Goal: Task Accomplishment & Management: Complete application form

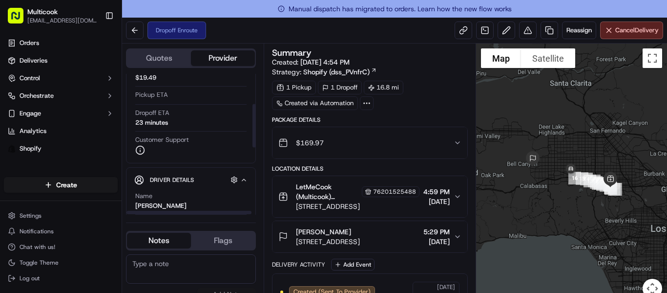
scroll to position [98, 0]
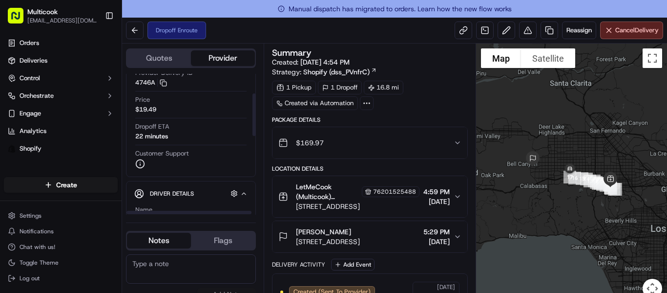
scroll to position [98, 0]
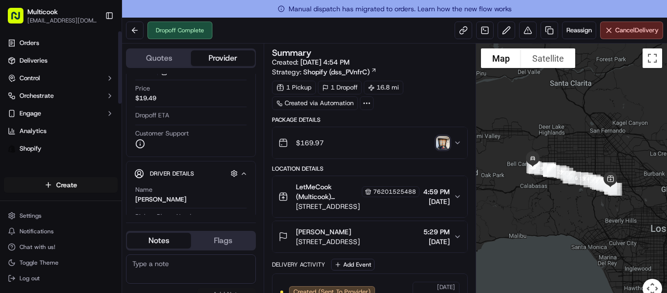
click at [30, 187] on html "Multicook [EMAIL_ADDRESS][DOMAIN_NAME] Toggle Sidebar Orders Deliveries Control…" at bounding box center [333, 146] width 667 height 293
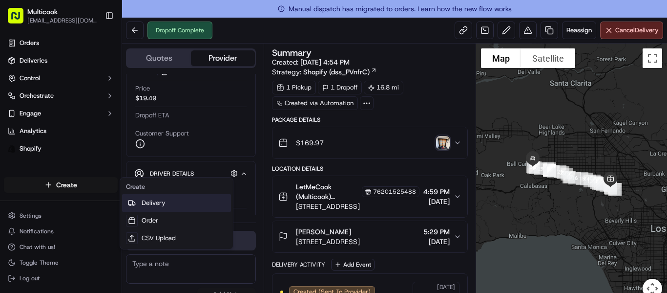
click at [161, 201] on link "Delivery" at bounding box center [176, 203] width 109 height 18
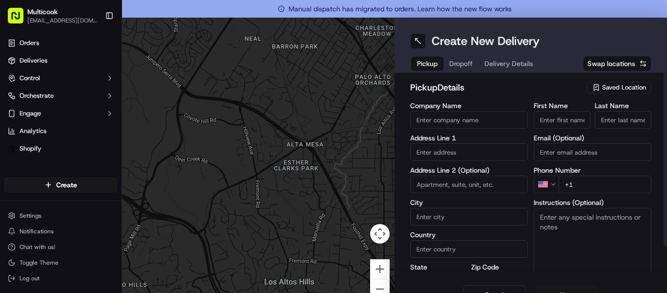
click at [628, 83] on div "Saved Location" at bounding box center [619, 88] width 64 height 12
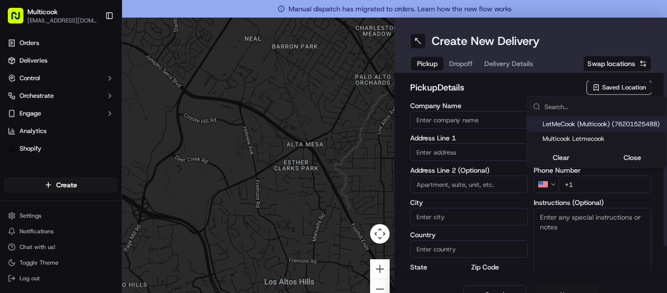
click at [585, 130] on div "LetMeCook (Multicook) (76201525488)" at bounding box center [597, 124] width 140 height 15
type input "LetMeCook (Multicook)"
type input "[STREET_ADDRESS]"
type input "[GEOGRAPHIC_DATA]"
type input "US"
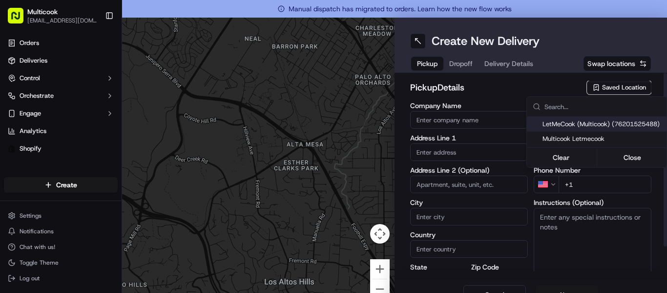
type input "CA"
type input "91423"
type input "[PERSON_NAME]"
type input "Nikityuk"
type input "[EMAIL_ADDRESS][DOMAIN_NAME]"
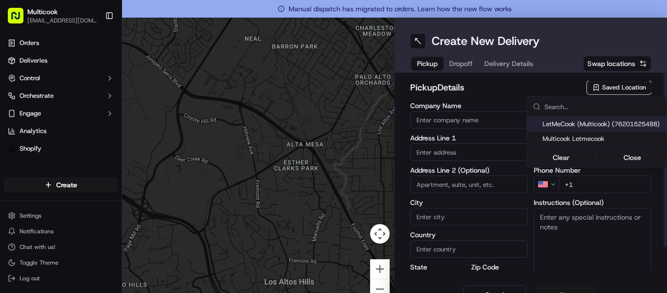
type input "[PHONE_NUMBER]"
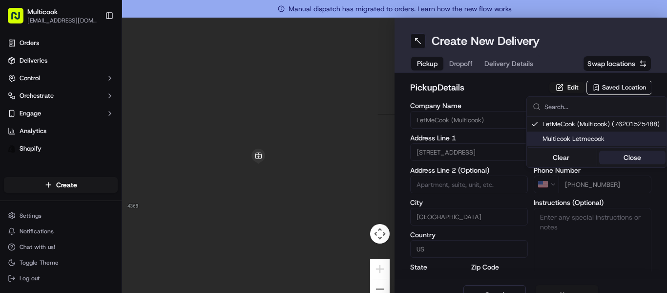
click at [614, 159] on button "Close" at bounding box center [632, 157] width 67 height 14
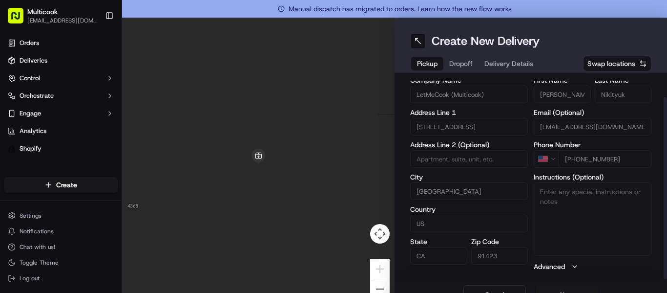
scroll to position [18, 0]
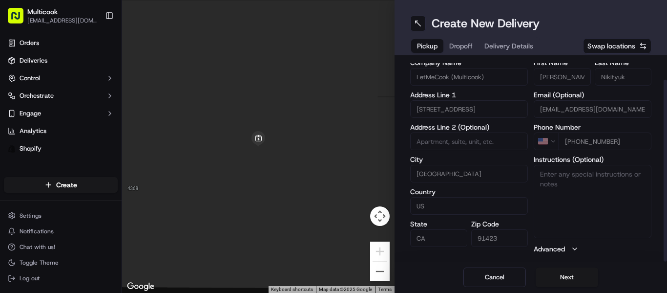
click at [554, 267] on div "Cancel Next" at bounding box center [531, 276] width 273 height 31
click at [564, 277] on button "Next" at bounding box center [567, 277] width 63 height 20
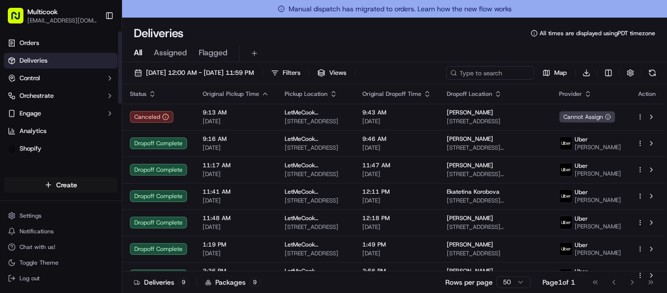
click at [74, 181] on html "Multicook [EMAIL_ADDRESS][DOMAIN_NAME] Toggle Sidebar Orders Deliveries Control…" at bounding box center [333, 146] width 667 height 293
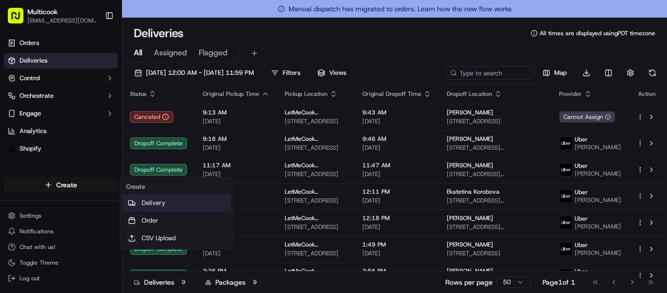
click at [184, 201] on link "Delivery" at bounding box center [176, 203] width 109 height 18
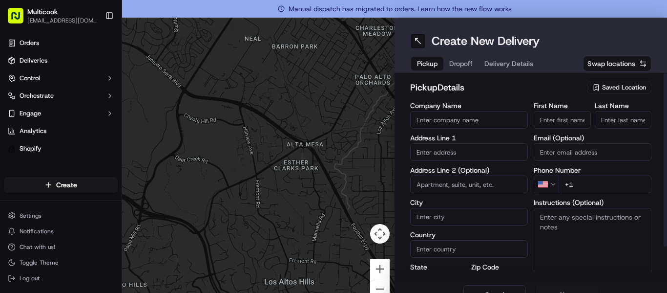
click at [617, 91] on span "Saved Location" at bounding box center [624, 87] width 44 height 9
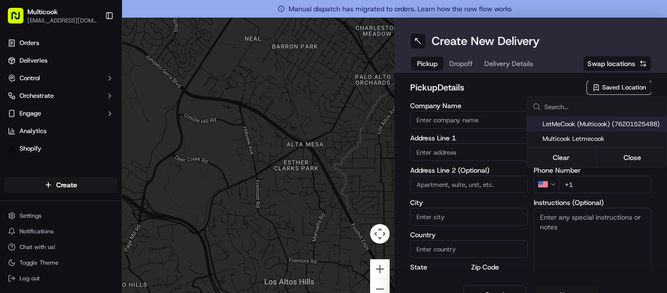
click at [601, 120] on span "LetMeCook (Multicook) (76201525488)" at bounding box center [603, 124] width 120 height 9
type input "LetMeCook (Multicook)"
type input "[STREET_ADDRESS]"
type input "[GEOGRAPHIC_DATA]"
type input "US"
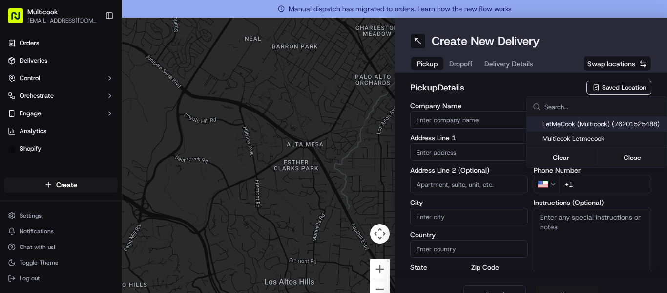
type input "CA"
type input "91423"
type input "[PERSON_NAME]"
type input "Nikityuk"
type input "[EMAIL_ADDRESS][DOMAIN_NAME]"
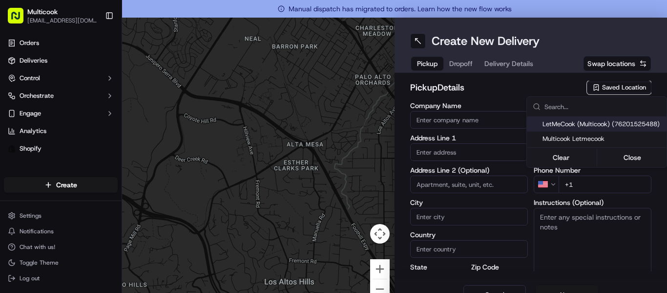
type input "[PHONE_NUMBER]"
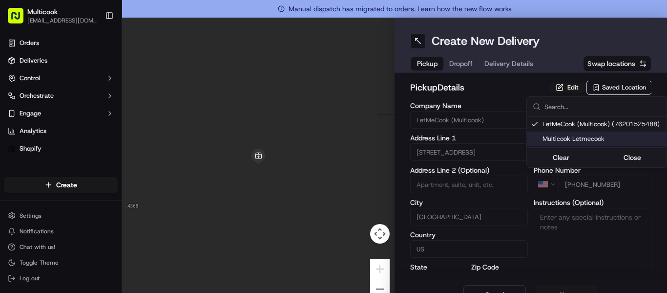
click at [631, 149] on div "Clear Close" at bounding box center [597, 157] width 138 height 18
click at [631, 155] on button "Close" at bounding box center [632, 157] width 67 height 14
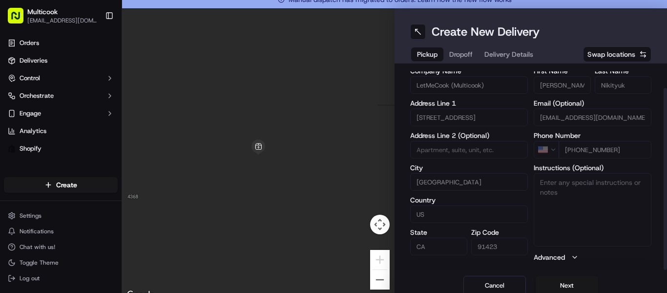
scroll to position [18, 0]
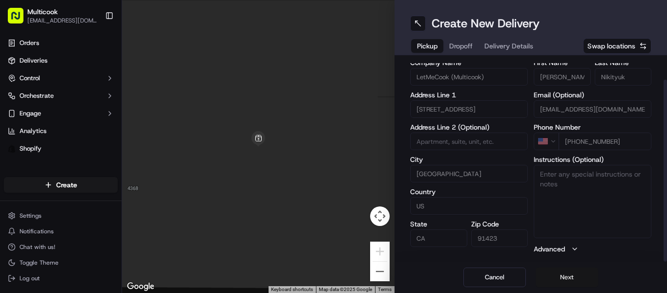
click at [559, 278] on button "Next" at bounding box center [567, 277] width 63 height 20
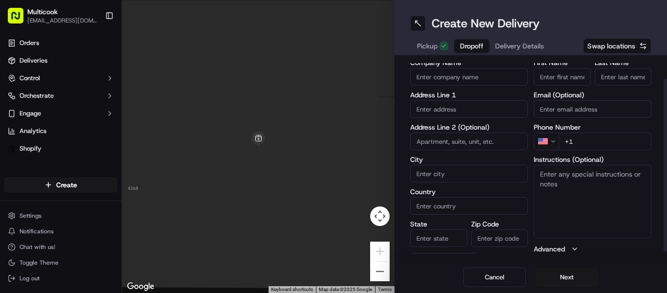
click at [565, 76] on input "First Name" at bounding box center [562, 77] width 57 height 18
paste input "Ekaterina Makarova"
type input "Ekaterina"
click at [611, 84] on input "Last Name" at bounding box center [623, 77] width 57 height 18
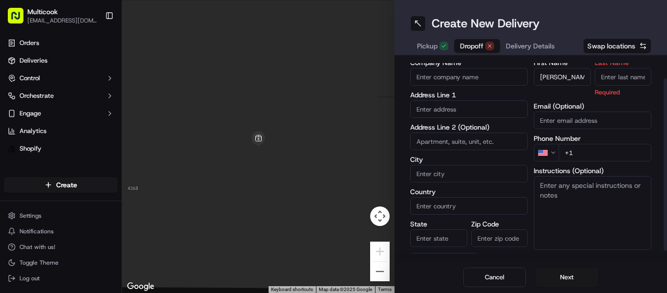
paste input "Ekaterina Makarova"
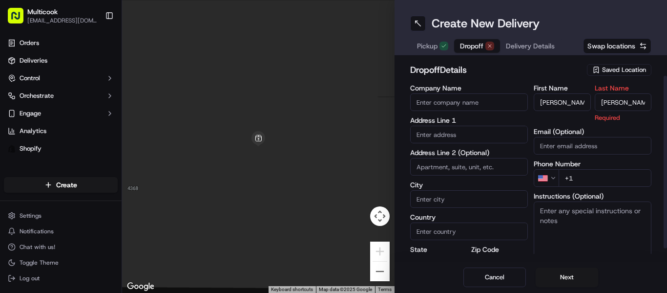
drag, startPoint x: 611, startPoint y: 76, endPoint x: 561, endPoint y: 69, distance: 49.9
click at [561, 69] on div "dropoff Details Saved Location Company Name Address Line 1 Address Line 2 (Opti…" at bounding box center [530, 177] width 241 height 228
type input "Makarova"
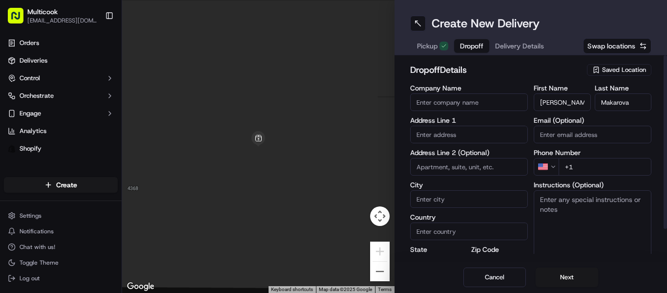
click at [565, 134] on input "Email (Optional)" at bounding box center [593, 135] width 118 height 18
click at [574, 156] on label "Phone Number" at bounding box center [593, 152] width 118 height 7
click at [575, 157] on div "Phone Number US +1" at bounding box center [593, 162] width 118 height 26
click at [575, 164] on input "+1" at bounding box center [605, 167] width 93 height 18
paste input "323 603 8340"
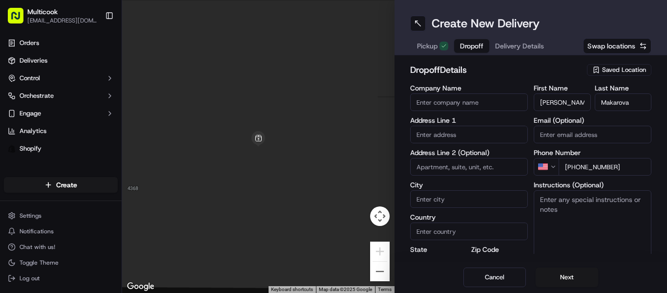
type input "+1 323 603 8340"
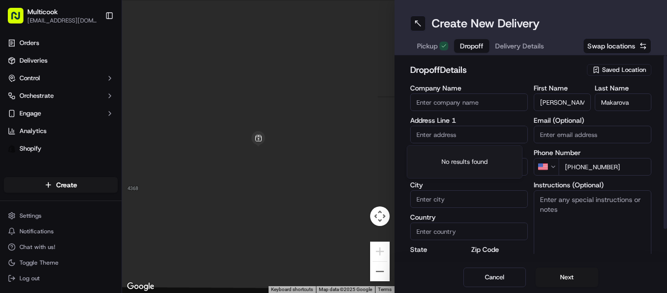
click at [432, 133] on input "text" at bounding box center [469, 135] width 118 height 18
paste input "935 Milmada Drive La Cañada Flintridge, CA 91011 United States"
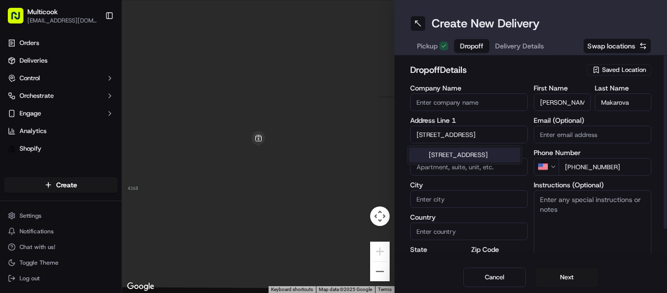
click at [436, 156] on div "935 Milmada Drive, La Cañada Flintridge, CA 91011, United States" at bounding box center [464, 155] width 111 height 15
type input "935 Milmada Dr, La Cañada Flintridge, CA 91011, USA"
type input "La Cañada Flintridge"
type input "United States"
type input "CA"
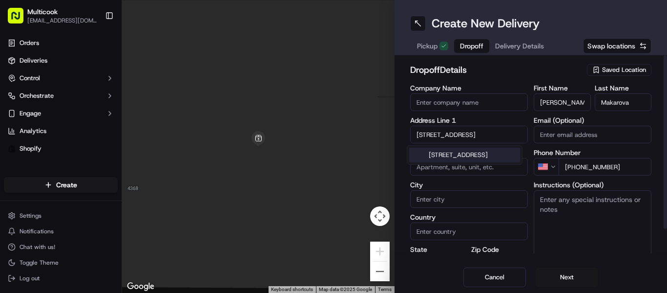
type input "91011"
type input "935 Milmada Drive"
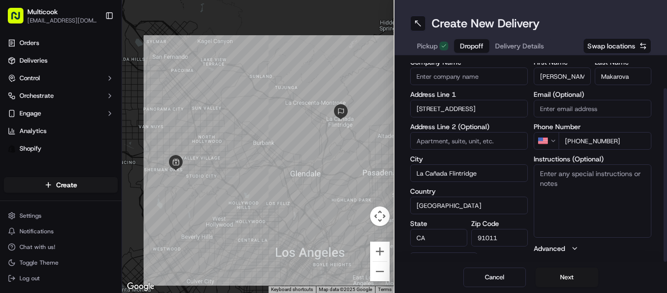
scroll to position [36, 0]
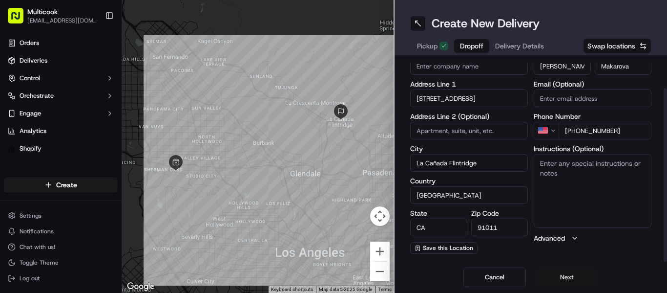
click at [560, 274] on button "Next" at bounding box center [567, 277] width 63 height 20
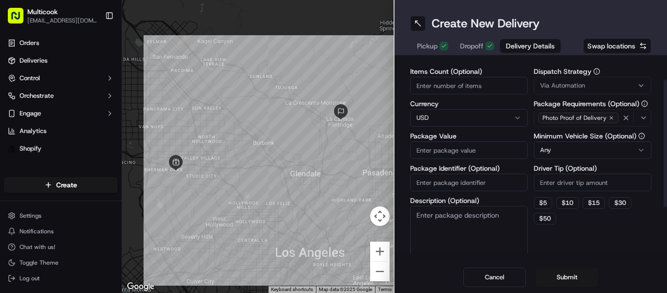
click at [489, 84] on input "Items Count (Optional)" at bounding box center [469, 86] width 118 height 18
type input "3"
click at [440, 152] on input "Package Value" at bounding box center [469, 150] width 118 height 18
type input "250"
click at [522, 136] on label "Package Value" at bounding box center [469, 135] width 118 height 7
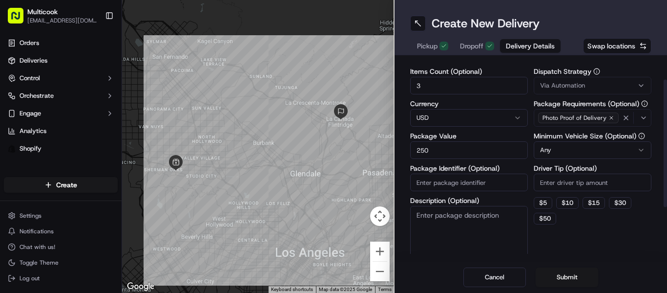
click at [522, 141] on input "250" at bounding box center [469, 150] width 118 height 18
click at [568, 280] on button "Submit" at bounding box center [567, 277] width 63 height 20
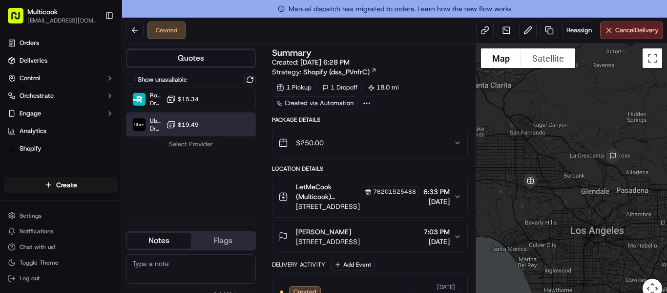
click at [159, 133] on div "Uber Dropoff ETA 1 hour $19.49" at bounding box center [191, 124] width 130 height 23
click at [188, 143] on button "Assign Provider" at bounding box center [190, 144] width 69 height 12
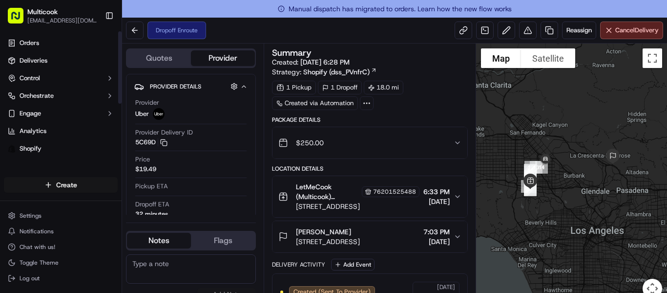
click at [37, 180] on html "Multicook info@multicook.la Toggle Sidebar Orders Deliveries Control Orchestrat…" at bounding box center [333, 146] width 667 height 293
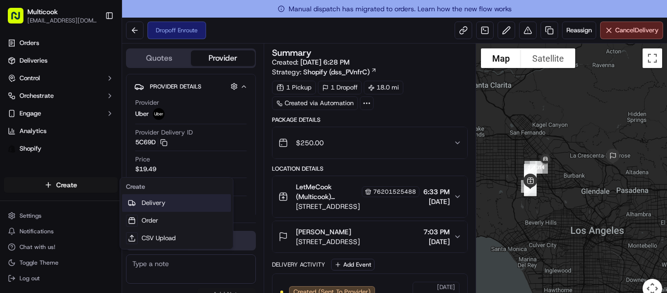
click at [138, 201] on link "Delivery" at bounding box center [176, 203] width 109 height 18
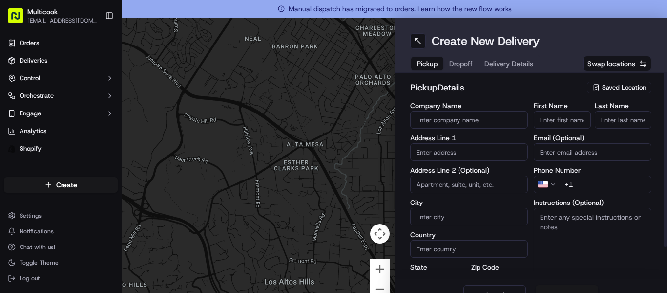
click at [607, 84] on span "Saved Location" at bounding box center [624, 87] width 44 height 9
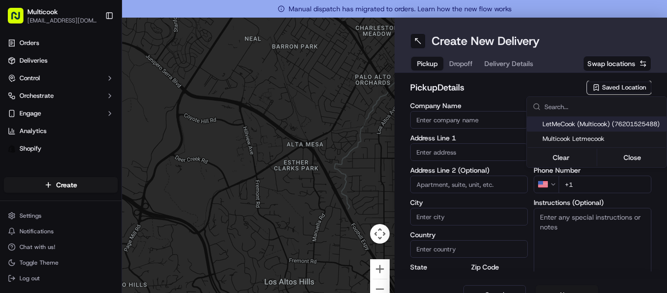
click at [601, 122] on span "LetMeCook (Multicook) (76201525488)" at bounding box center [603, 124] width 120 height 9
type input "LetMeCook (Multicook)"
type input "[STREET_ADDRESS]"
type input "[GEOGRAPHIC_DATA]"
type input "US"
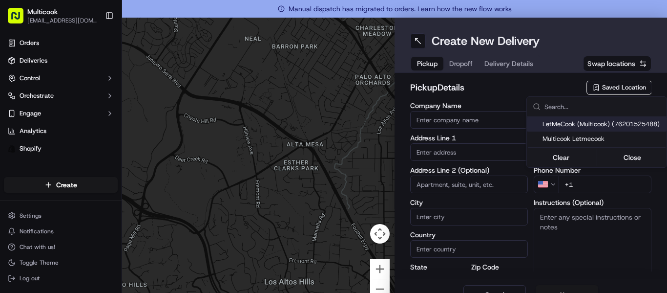
type input "CA"
type input "91423"
type input "[PERSON_NAME]"
type input "Nikityuk"
type input "[EMAIL_ADDRESS][DOMAIN_NAME]"
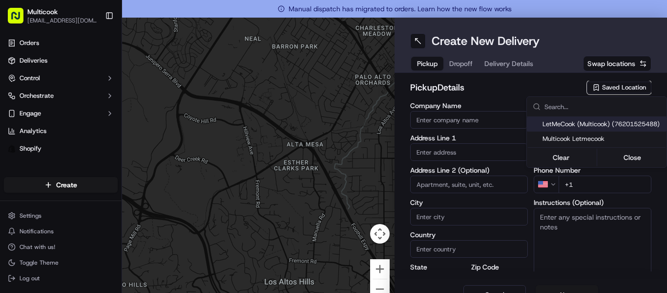
type input "[PHONE_NUMBER]"
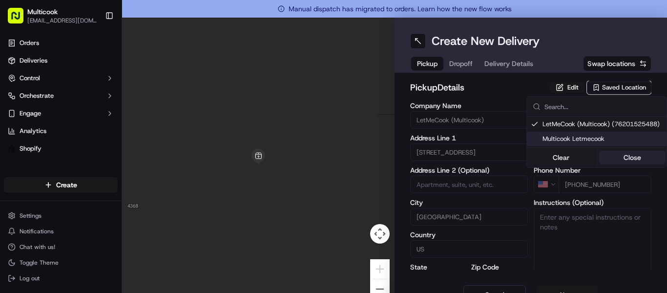
click at [641, 155] on button "Close" at bounding box center [632, 157] width 67 height 14
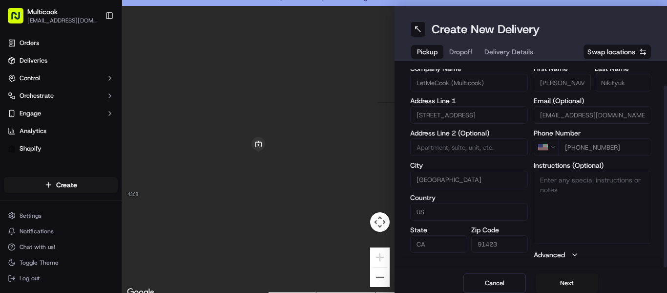
scroll to position [18, 0]
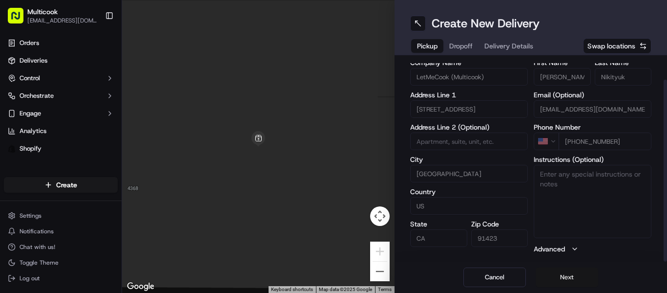
click at [565, 275] on button "Next" at bounding box center [567, 277] width 63 height 20
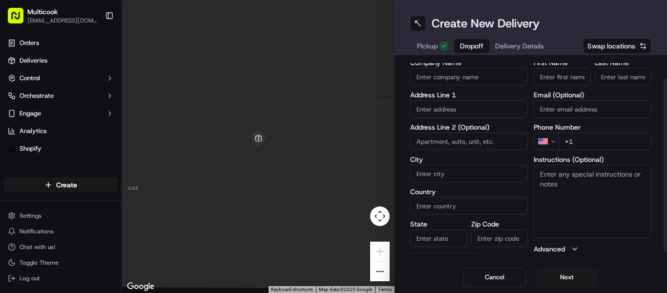
click at [534, 79] on input "First Name" at bounding box center [562, 77] width 57 height 18
paste input "Iana Ponadtsova"
type input "Iana"
click at [613, 74] on input "Last Name" at bounding box center [623, 77] width 57 height 18
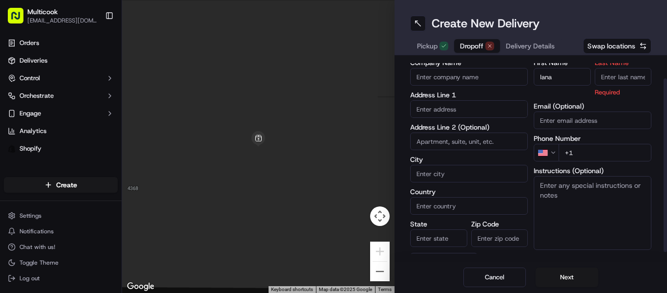
paste input "Iana Ponadtsova"
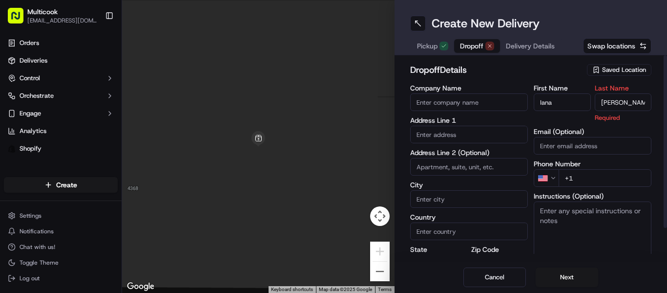
drag, startPoint x: 604, startPoint y: 77, endPoint x: 518, endPoint y: 66, distance: 86.1
click at [518, 66] on div "dropoff Details Saved Location Company Name Address Line 1 Address Line 2 (Opti…" at bounding box center [530, 177] width 241 height 228
type input "Ponadtsova"
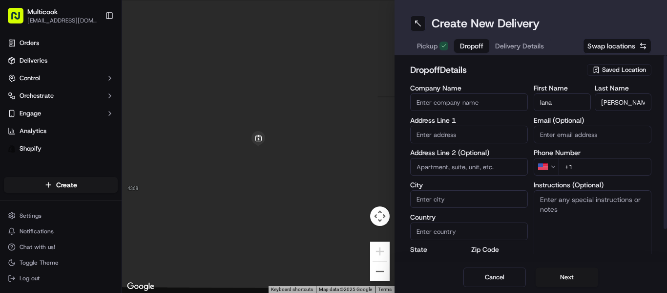
click at [585, 167] on input "+1" at bounding box center [605, 167] width 93 height 18
paste input "323 740 9014"
type input "+1 323 740 9014"
click at [459, 119] on label "Address Line 1" at bounding box center [469, 120] width 118 height 7
click at [456, 123] on label "Address Line 1" at bounding box center [469, 120] width 118 height 7
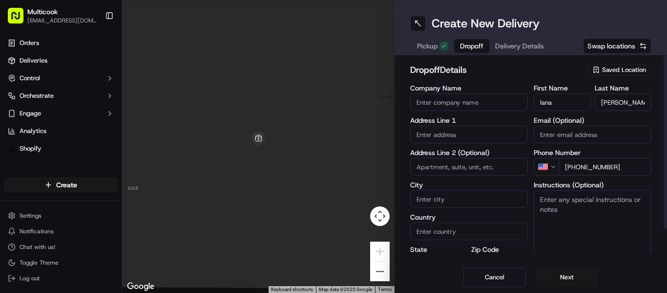
click at [455, 131] on input "text" at bounding box center [469, 135] width 118 height 18
paste input "6515 Franklin Avenue Room 111 Los Angeles, CA 90068 United States"
click at [450, 157] on div "6515 Franklin Avenue room 111, Los Angeles, CA 90068, United States" at bounding box center [464, 155] width 111 height 15
type input "6515 Franklin Ave #111, Los Angeles, CA 90068, USA"
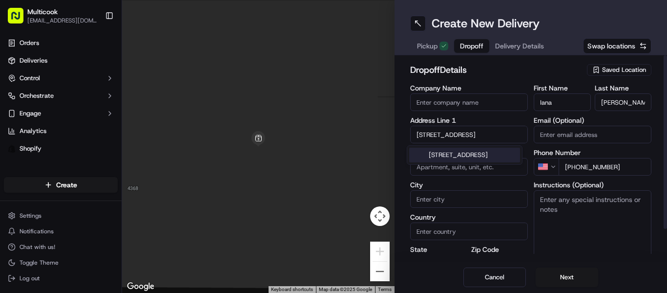
type input "111"
type input "[GEOGRAPHIC_DATA]"
type input "United States"
type input "CA"
type input "90068"
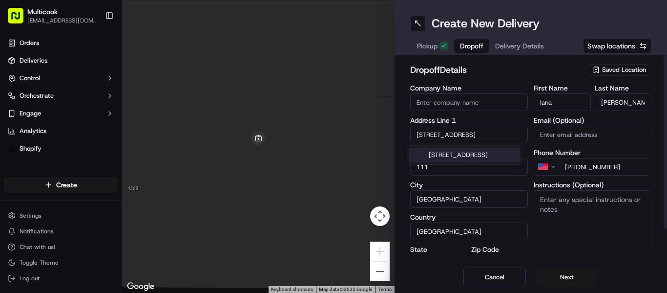
type input "6515 Franklin Avenue"
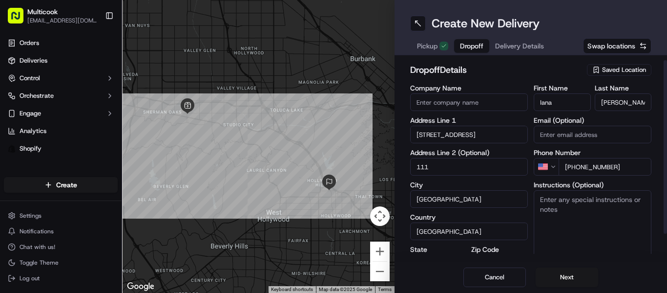
scroll to position [36, 0]
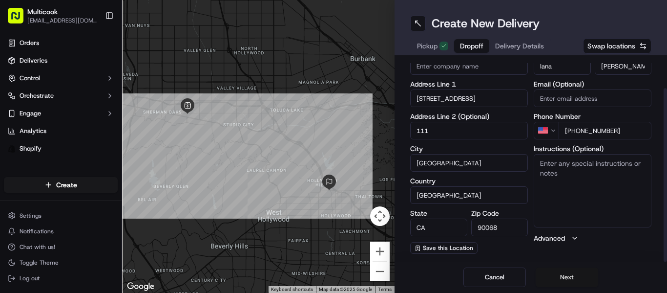
click at [553, 268] on button "Next" at bounding box center [567, 277] width 63 height 20
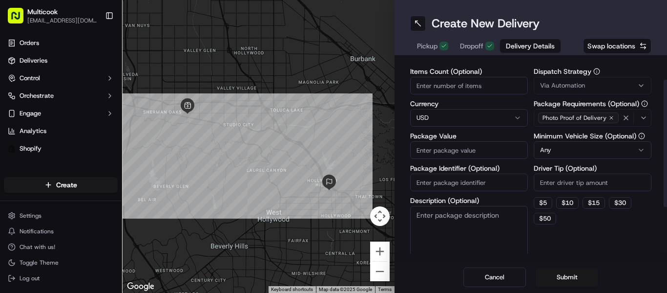
click at [437, 84] on input "Items Count (Optional)" at bounding box center [469, 86] width 118 height 18
type input "2"
click at [447, 146] on input "Package Value" at bounding box center [469, 150] width 118 height 18
type input "130"
click at [608, 255] on div "Delivery Details now scheduled Items Count (Optional) 2 Currency USD Package Va…" at bounding box center [531, 158] width 273 height 206
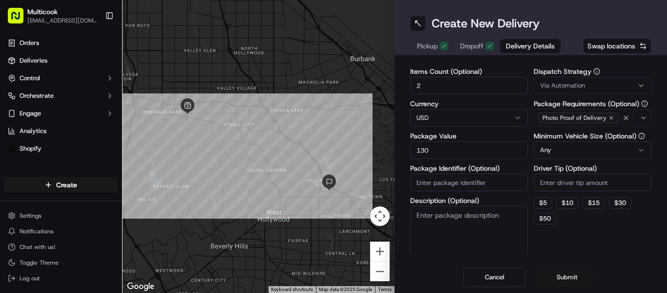
click at [587, 271] on button "Submit" at bounding box center [567, 277] width 63 height 20
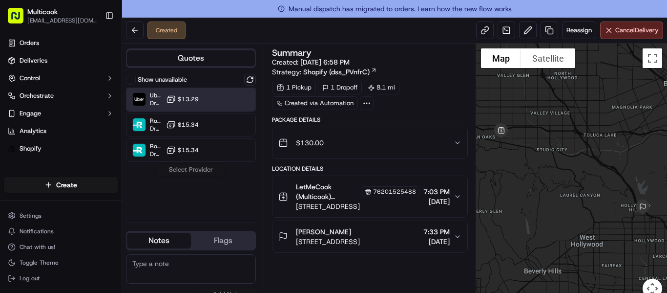
click at [195, 88] on div "Uber Dropoff ETA 44 minutes $13.29" at bounding box center [191, 98] width 130 height 23
click at [179, 172] on button "Assign Provider" at bounding box center [190, 170] width 69 height 12
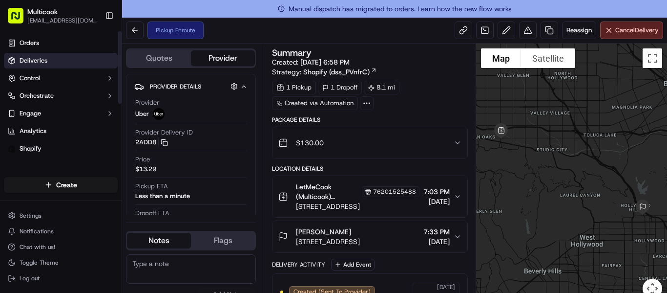
click at [55, 61] on link "Deliveries" at bounding box center [61, 61] width 114 height 16
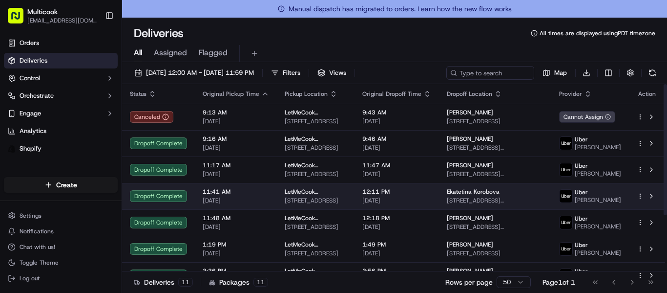
scroll to position [116, 0]
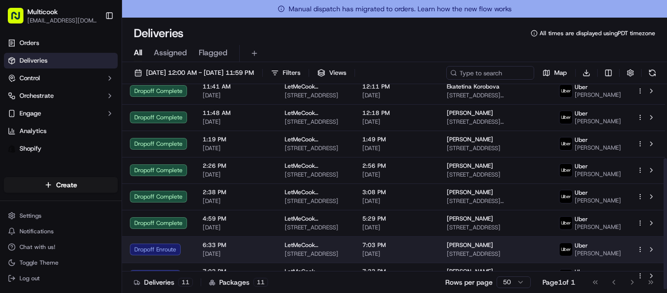
click at [355, 236] on td "LetMeCook (Multicook) 4364 Woodman Ave, Los Angeles, CA 91423, US" at bounding box center [316, 249] width 78 height 26
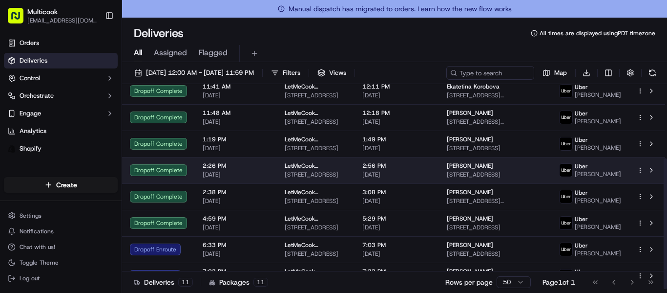
scroll to position [116, 0]
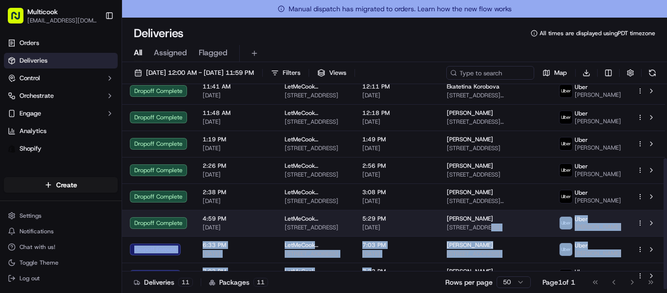
drag, startPoint x: 388, startPoint y: 268, endPoint x: 506, endPoint y: 218, distance: 127.4
click at [506, 218] on tbody "Canceled 9:13 AM 09/16/2025 LetMeCook (Multicook) 4364 Woodman Ave, Los Angeles…" at bounding box center [393, 144] width 543 height 290
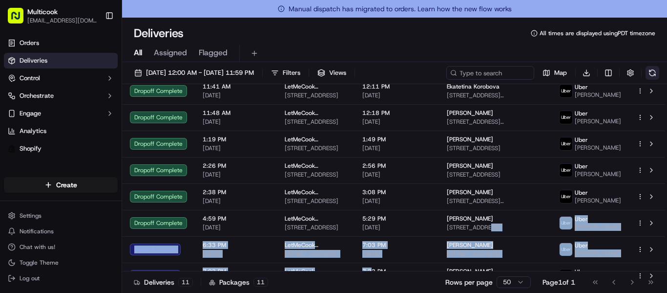
click at [649, 72] on button at bounding box center [653, 73] width 14 height 14
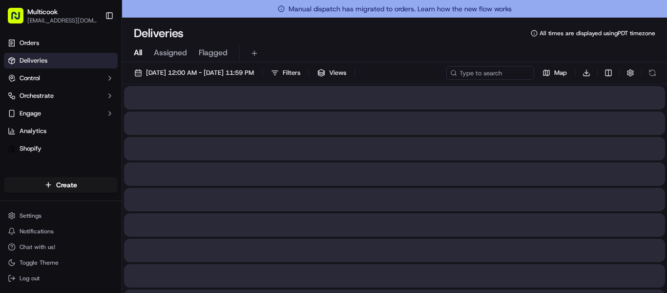
click at [559, 59] on div "All Assigned Flagged" at bounding box center [394, 53] width 545 height 17
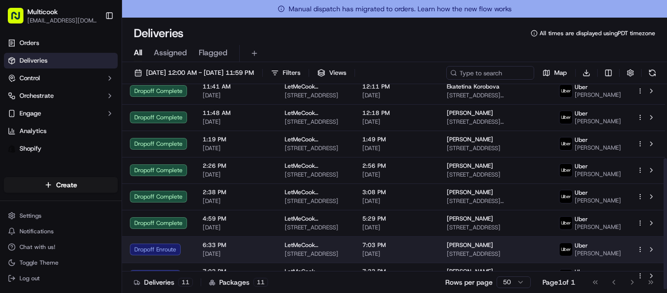
click at [293, 236] on td "LetMeCook (Multicook) 4364 Woodman Ave, Los Angeles, CA 91423, US" at bounding box center [316, 249] width 78 height 26
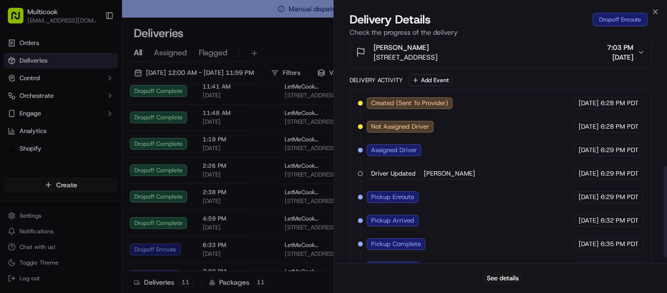
scroll to position [317, 0]
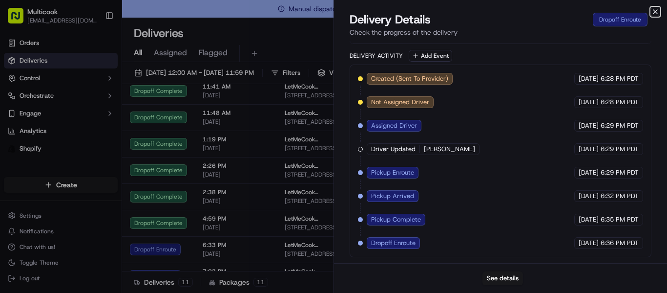
click at [654, 15] on icon "button" at bounding box center [656, 12] width 8 height 8
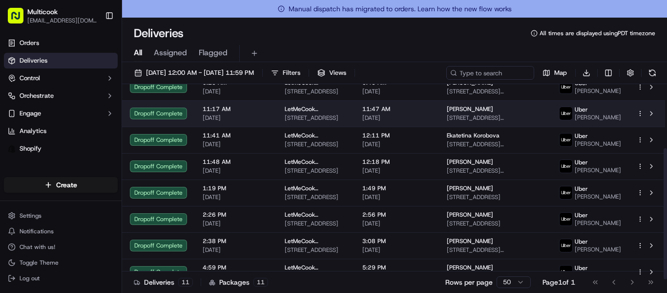
scroll to position [116, 0]
